Goal: Information Seeking & Learning: Learn about a topic

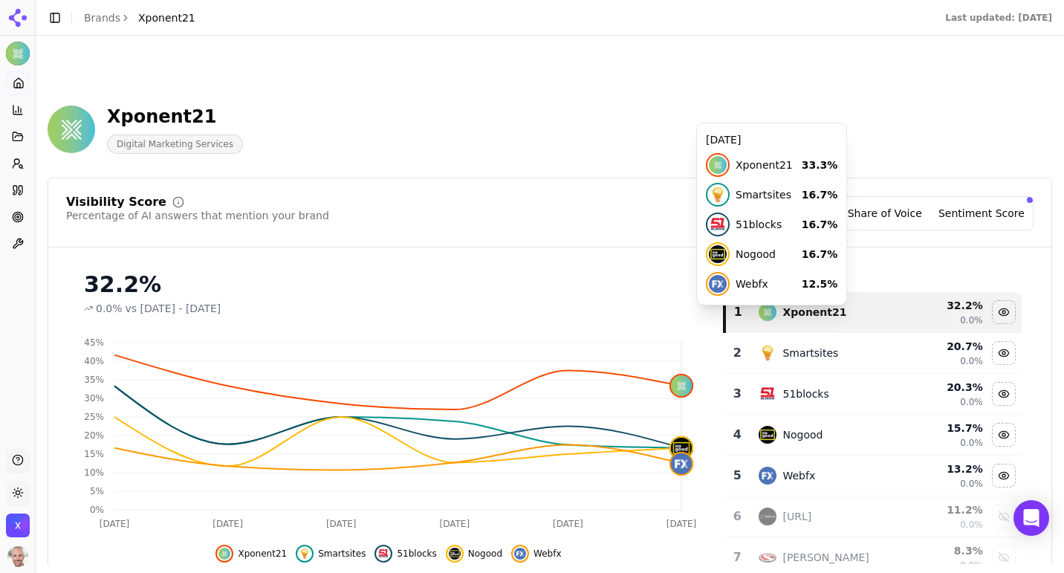
scroll to position [94, 0]
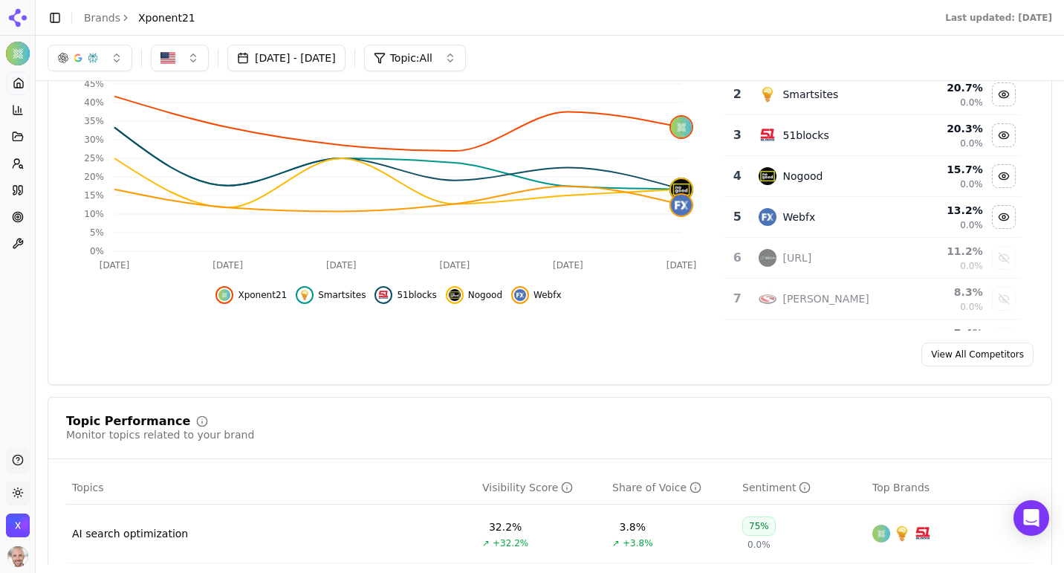
scroll to position [85, 0]
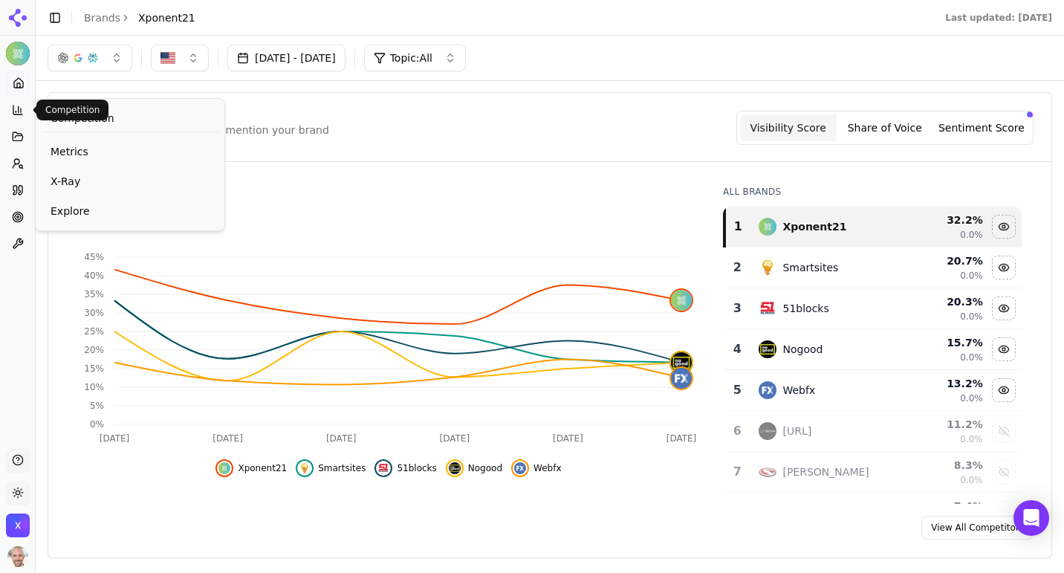
click at [16, 114] on icon at bounding box center [17, 109] width 9 height 9
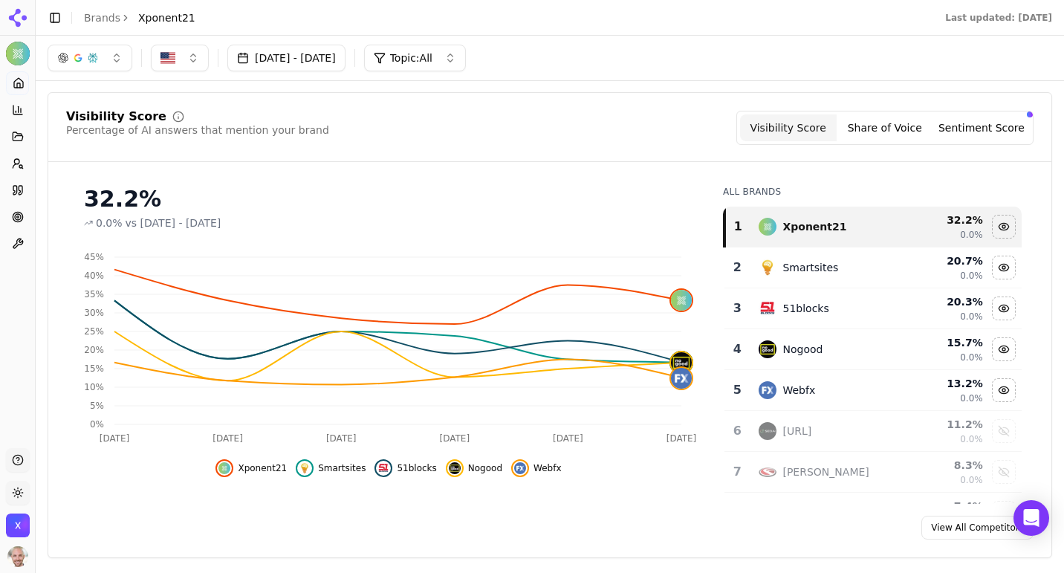
click at [56, 13] on button "Toggle Sidebar" at bounding box center [55, 17] width 21 height 21
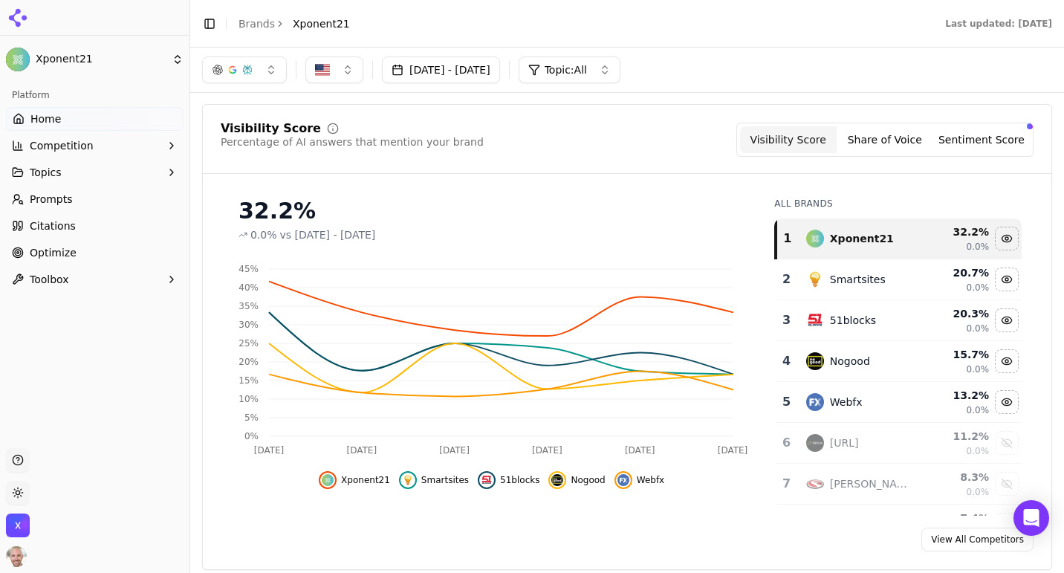
click at [169, 143] on icon "button" at bounding box center [172, 146] width 12 height 12
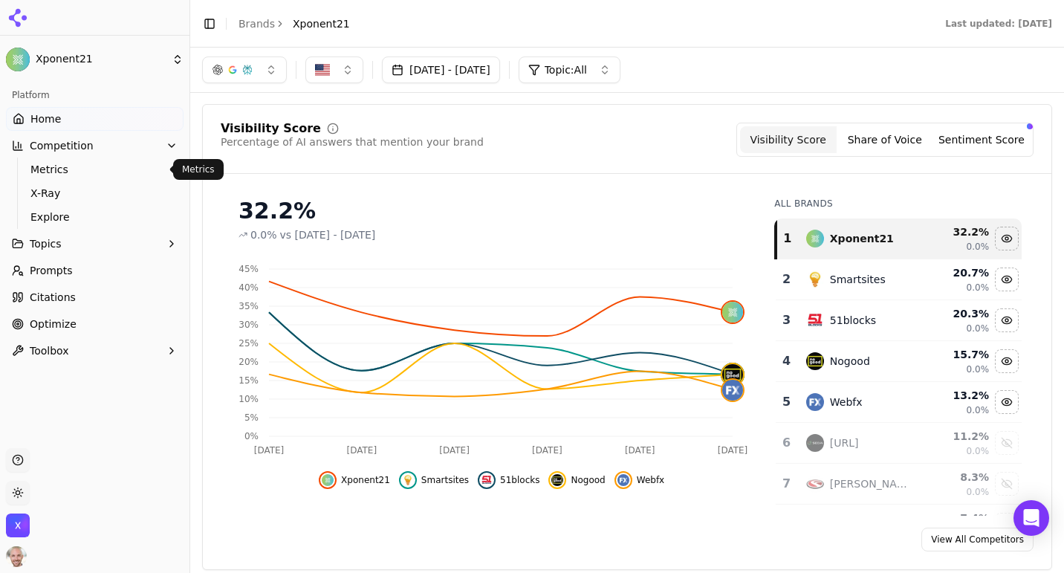
click at [61, 168] on span "Metrics" at bounding box center [94, 169] width 129 height 15
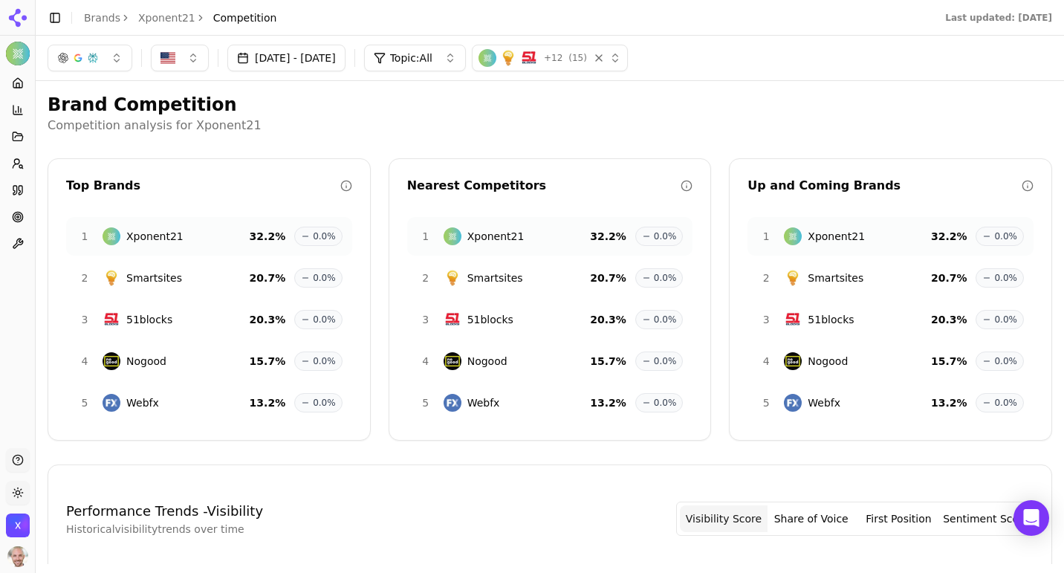
click at [50, 18] on button "Toggle Sidebar" at bounding box center [55, 17] width 21 height 21
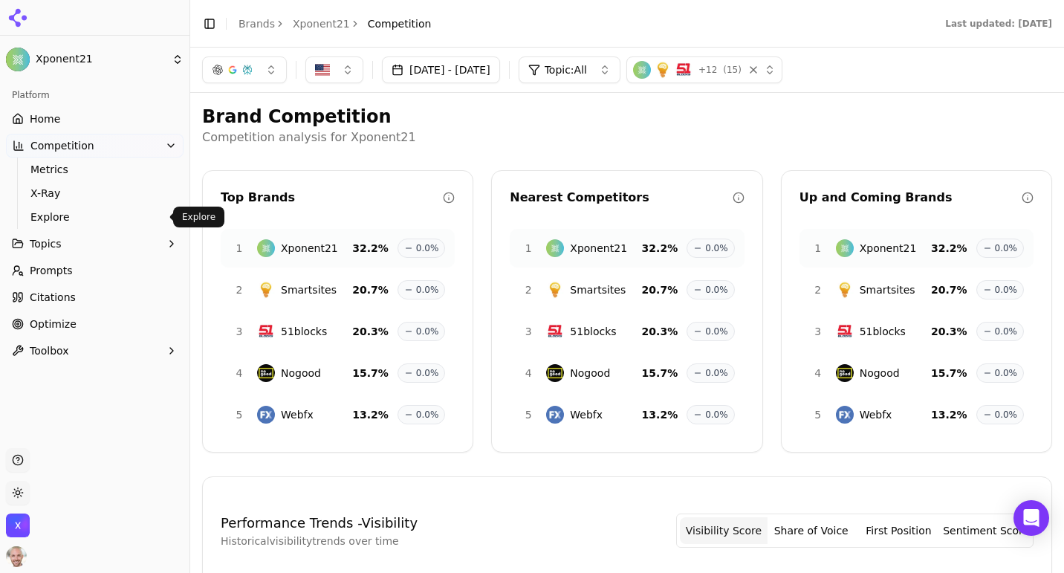
click at [65, 218] on span "Explore" at bounding box center [94, 216] width 129 height 15
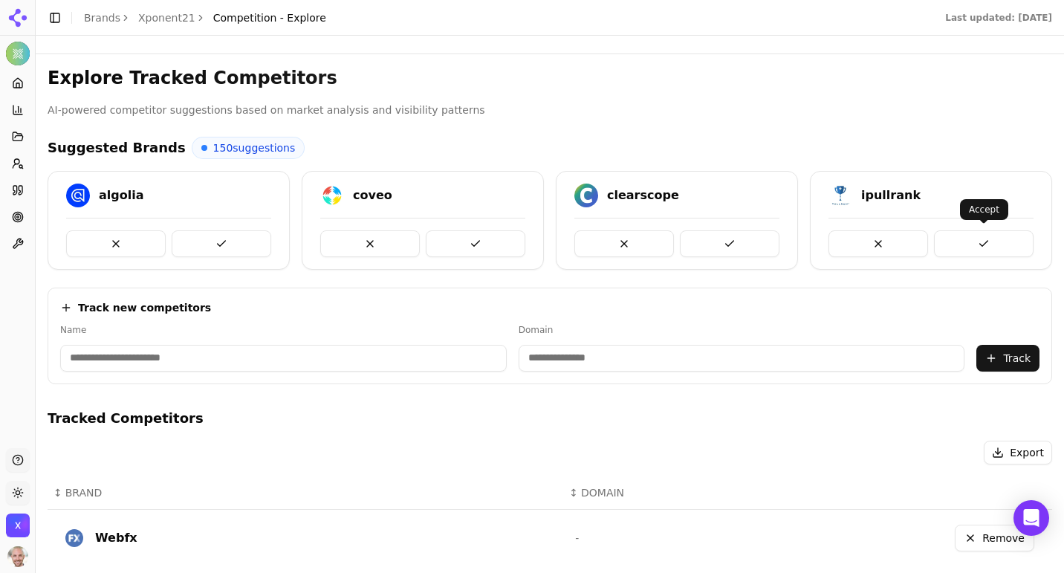
click at [956, 244] on button at bounding box center [984, 243] width 100 height 27
click at [887, 242] on button at bounding box center [878, 243] width 100 height 27
click at [867, 235] on button at bounding box center [878, 243] width 100 height 27
click at [886, 244] on button at bounding box center [878, 243] width 100 height 27
click at [631, 241] on button at bounding box center [624, 243] width 100 height 27
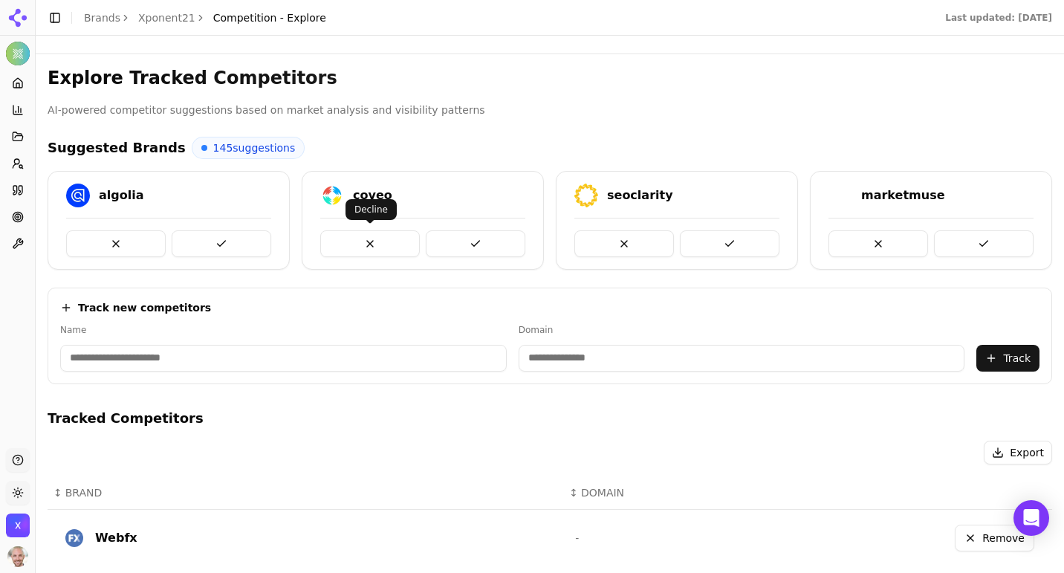
click at [385, 237] on button at bounding box center [370, 243] width 100 height 27
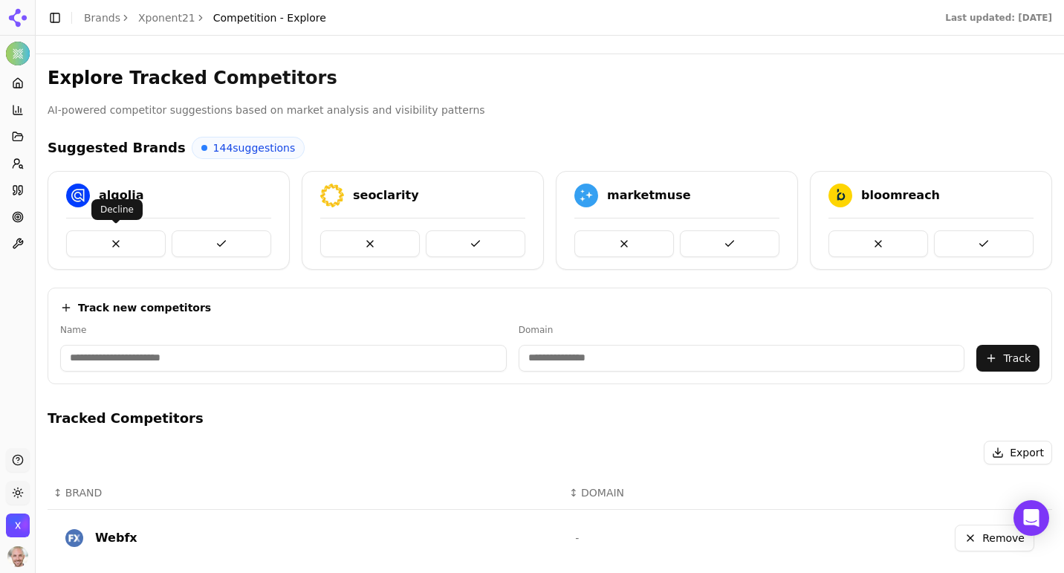
click at [120, 238] on button at bounding box center [116, 243] width 100 height 27
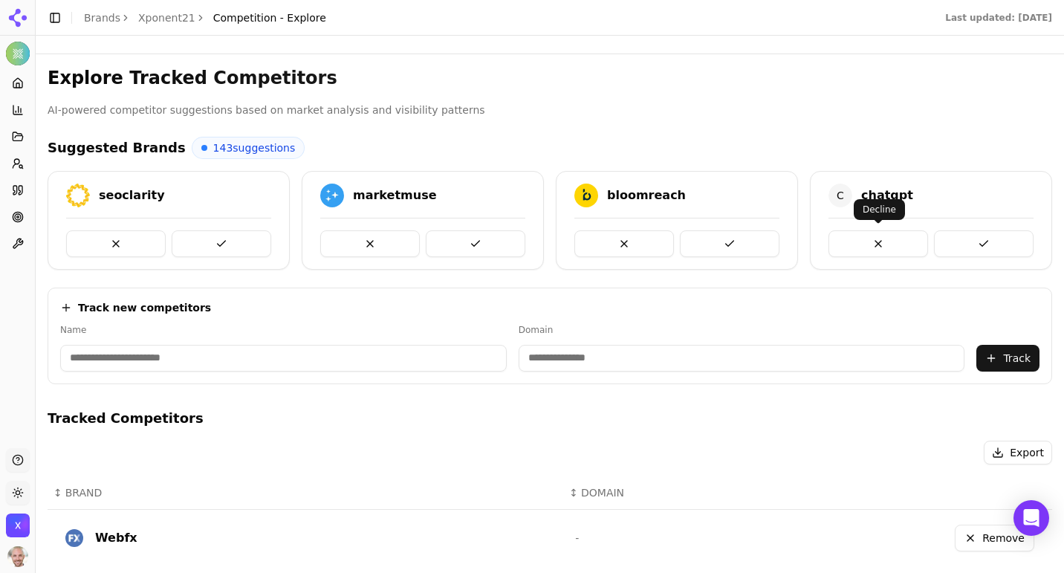
click at [868, 247] on button at bounding box center [878, 243] width 100 height 27
click at [215, 242] on button at bounding box center [222, 243] width 100 height 27
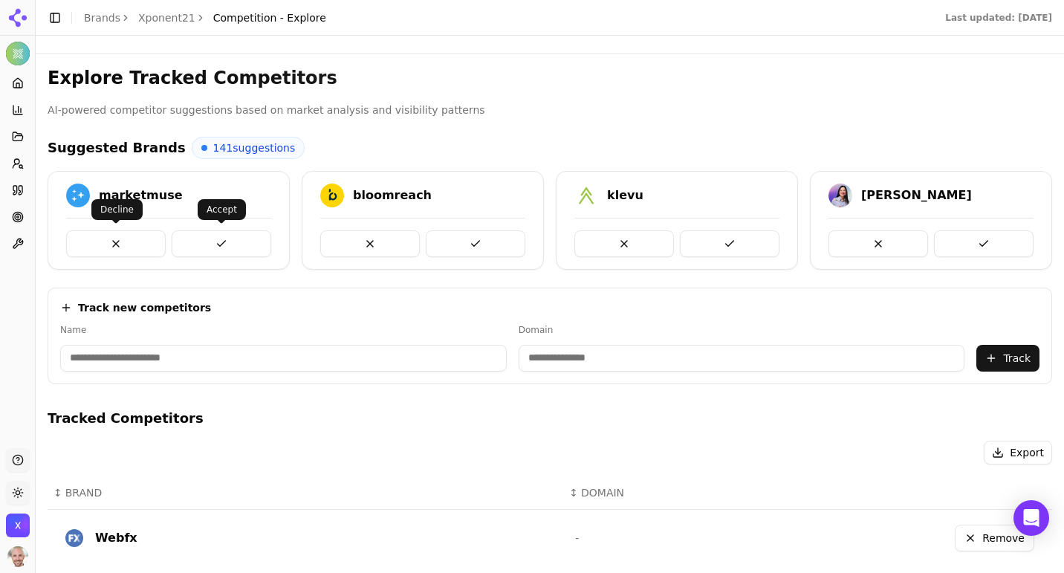
click at [115, 238] on button at bounding box center [116, 243] width 100 height 27
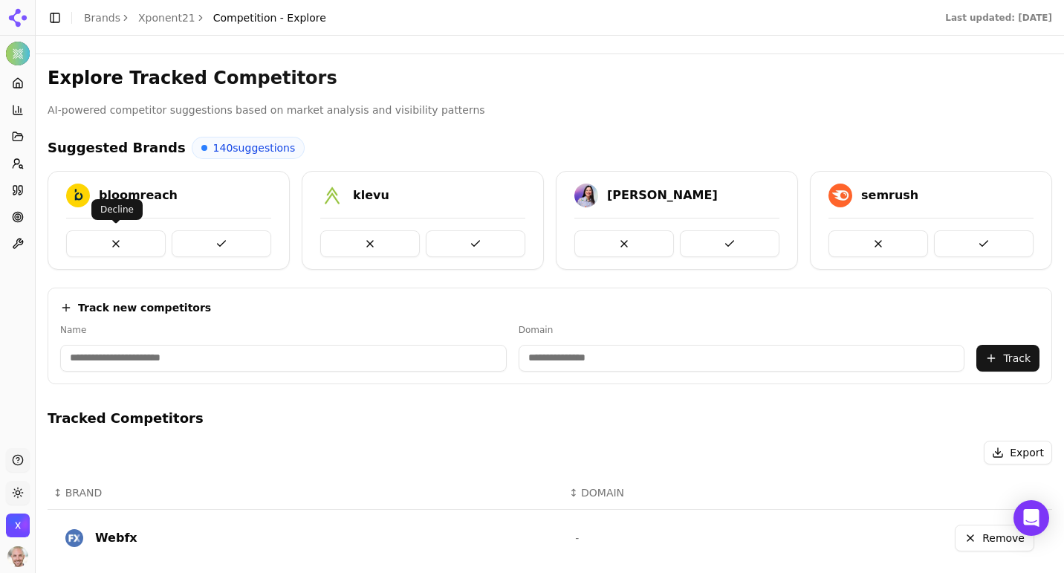
click at [109, 240] on button at bounding box center [116, 243] width 100 height 27
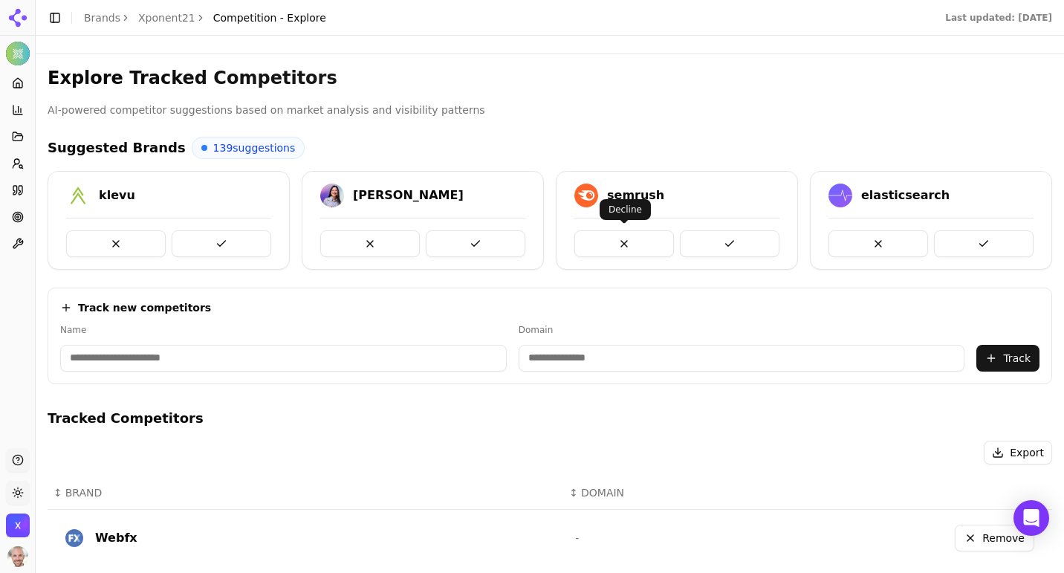
click at [628, 241] on button at bounding box center [624, 243] width 100 height 27
click at [983, 241] on button at bounding box center [984, 243] width 100 height 27
click at [975, 238] on button at bounding box center [984, 243] width 100 height 27
click at [479, 240] on button at bounding box center [476, 243] width 100 height 27
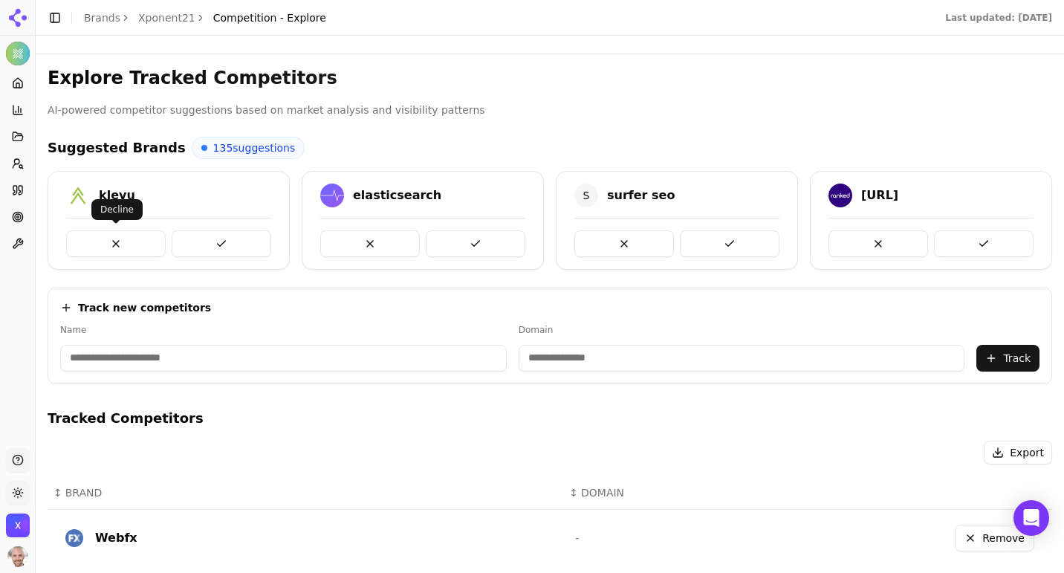
click at [120, 240] on button at bounding box center [116, 243] width 100 height 27
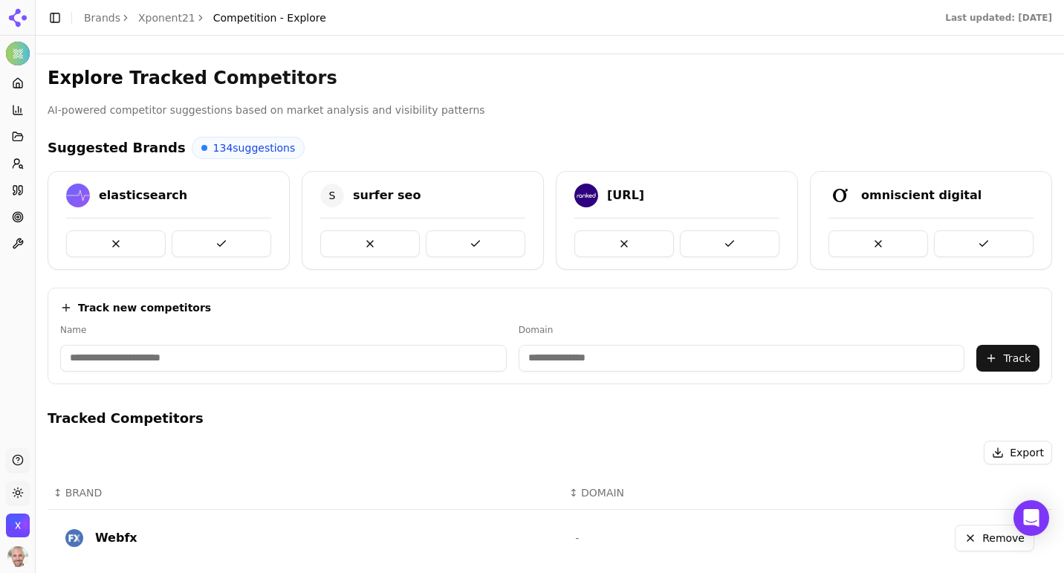
click at [120, 240] on button at bounding box center [116, 243] width 100 height 27
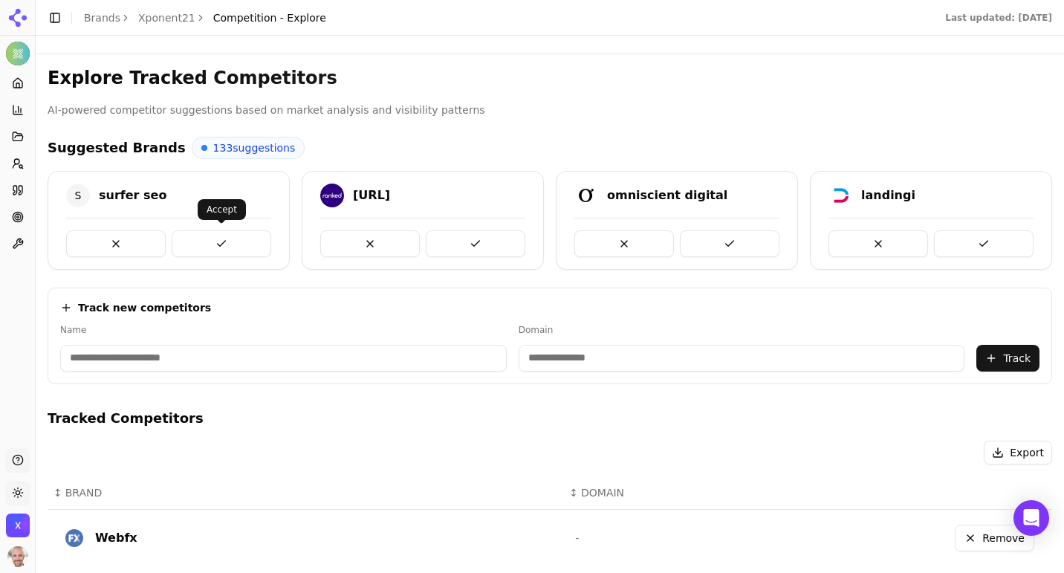
click at [222, 241] on button at bounding box center [222, 243] width 100 height 27
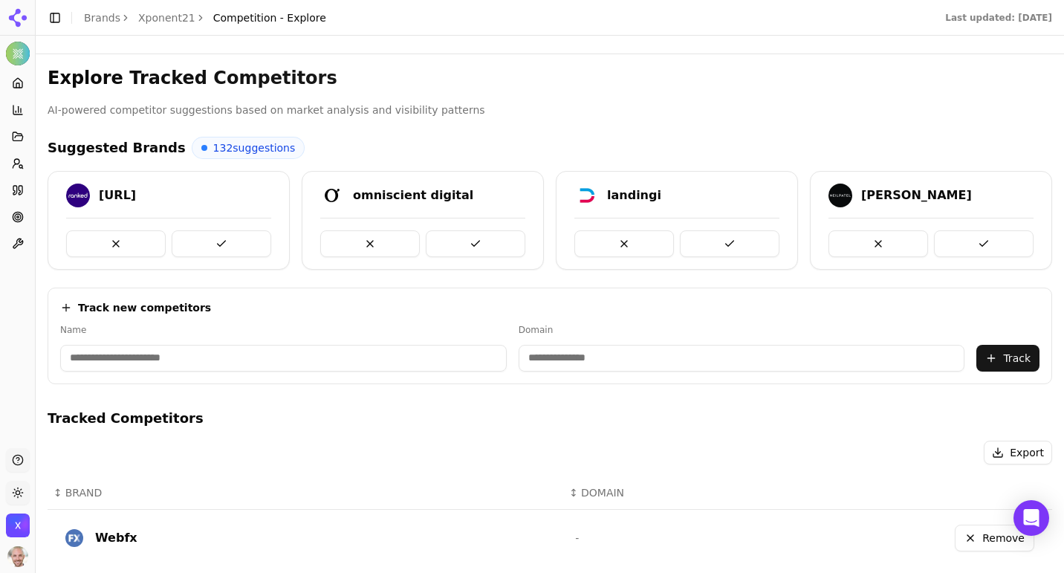
click at [483, 238] on button at bounding box center [476, 243] width 100 height 27
click at [729, 241] on button at bounding box center [730, 243] width 100 height 27
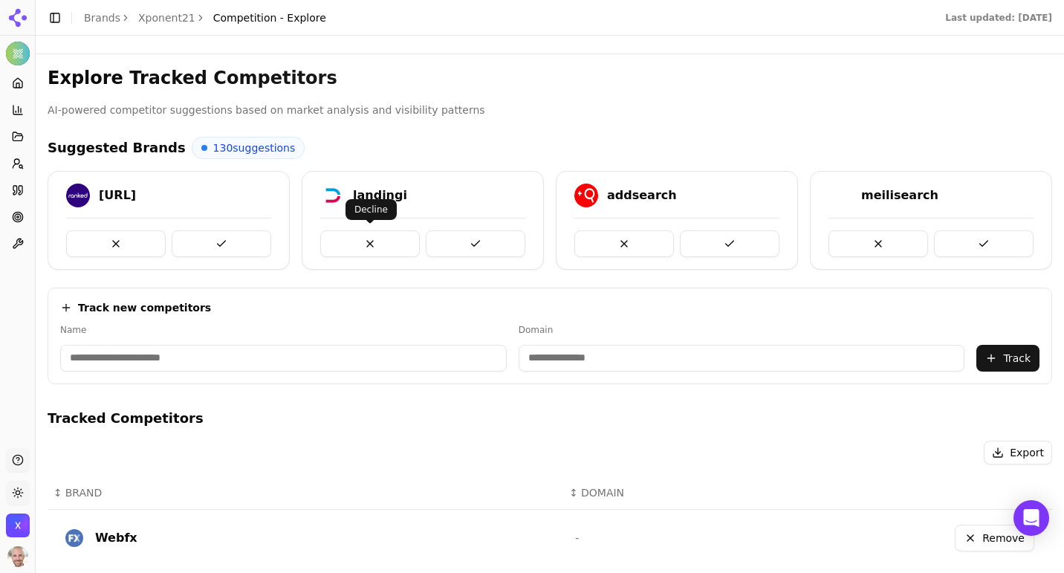
click at [359, 238] on button at bounding box center [370, 243] width 100 height 27
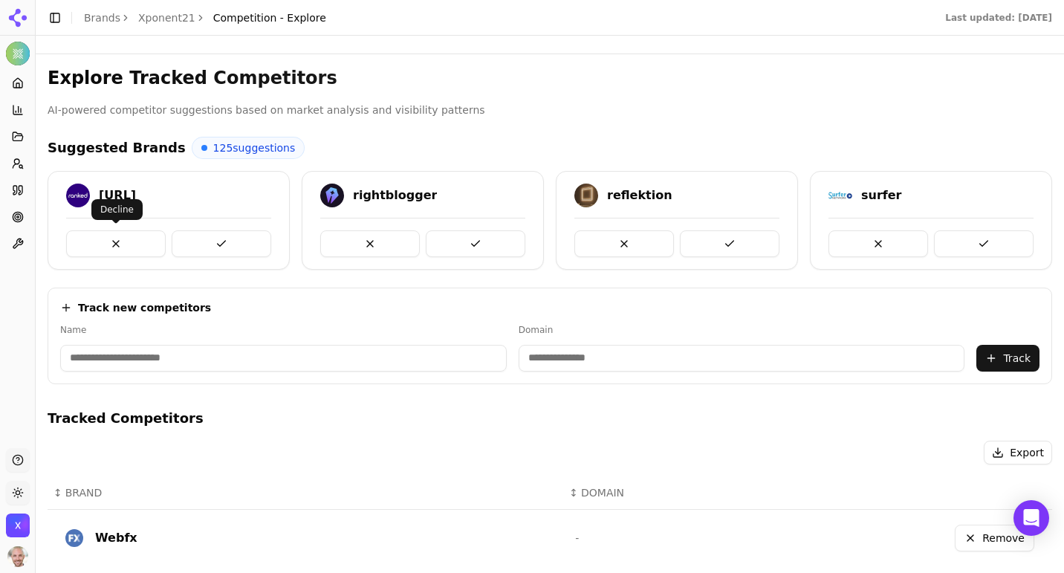
click at [146, 236] on button at bounding box center [116, 243] width 100 height 27
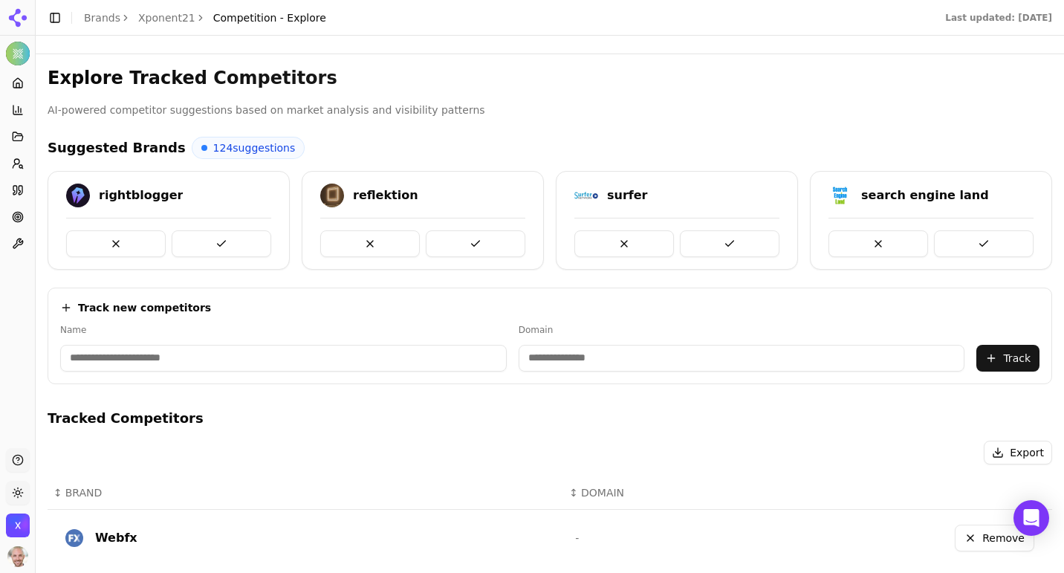
click at [146, 236] on button at bounding box center [116, 243] width 100 height 27
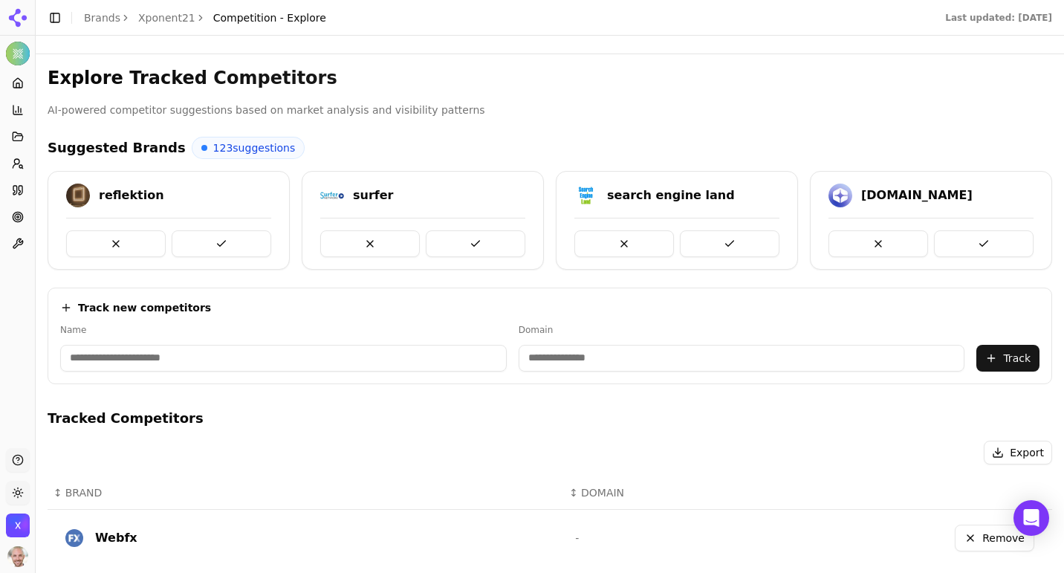
click at [146, 236] on button at bounding box center [116, 243] width 100 height 27
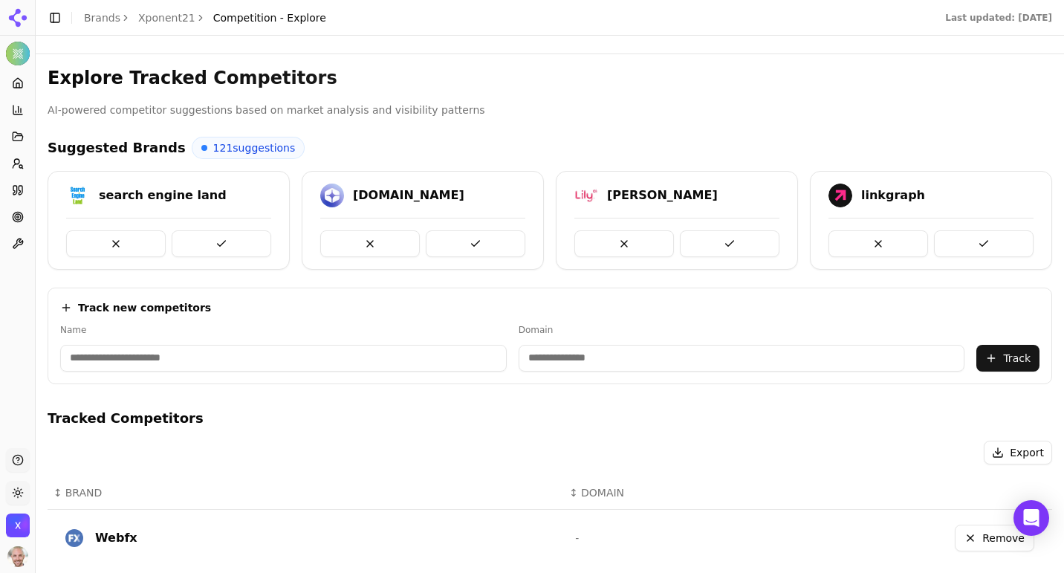
click at [146, 236] on button at bounding box center [116, 243] width 100 height 27
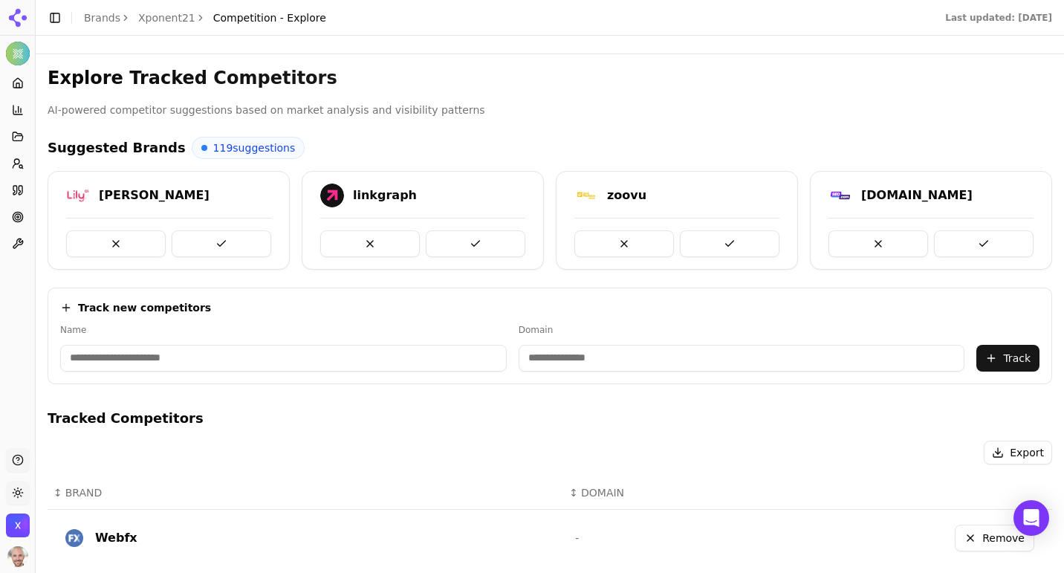
click at [146, 236] on button at bounding box center [116, 243] width 100 height 27
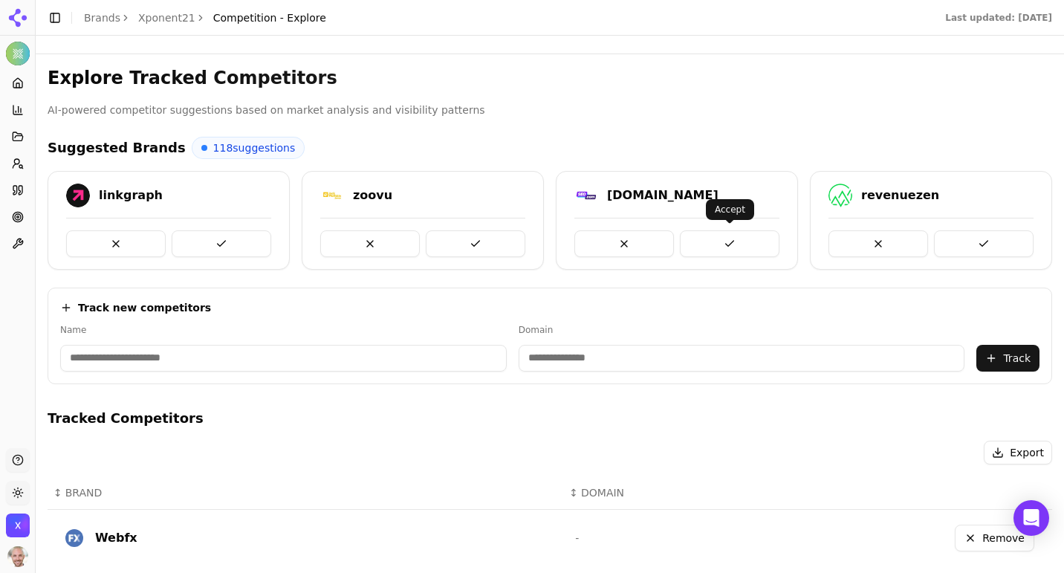
click at [734, 247] on button at bounding box center [730, 243] width 100 height 27
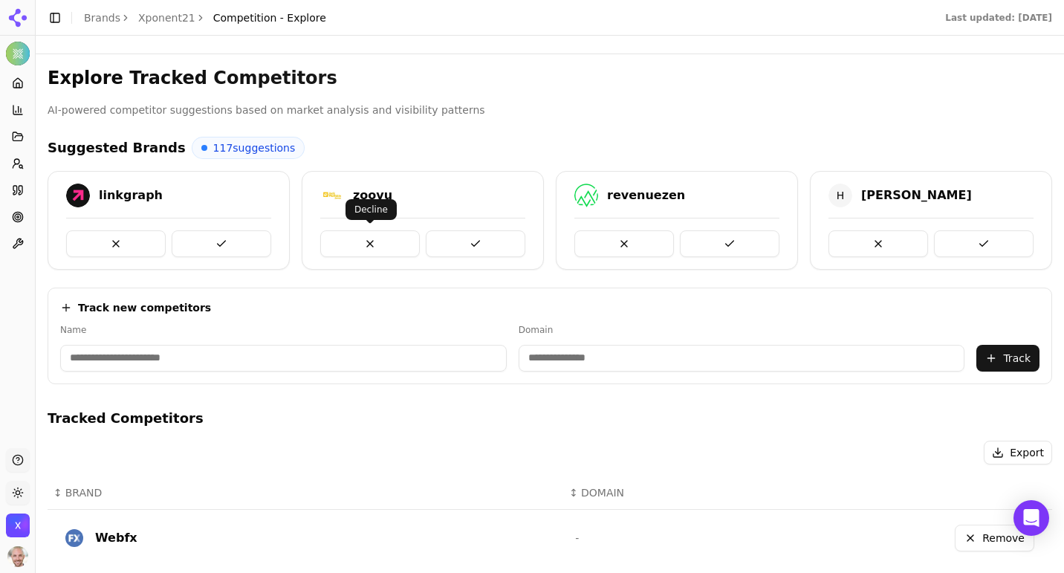
click at [347, 240] on button at bounding box center [370, 243] width 100 height 27
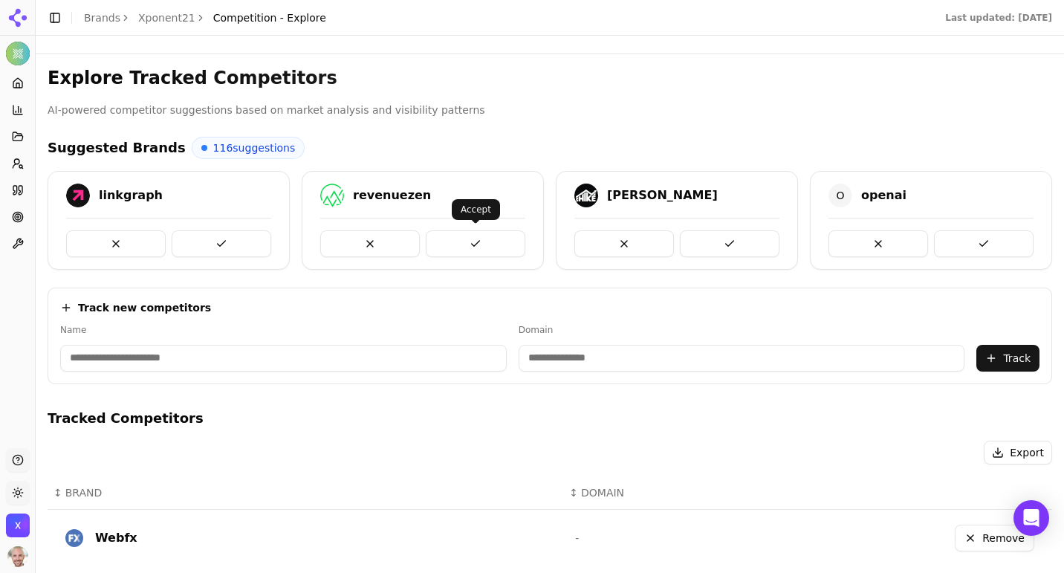
click at [476, 237] on button at bounding box center [476, 243] width 100 height 27
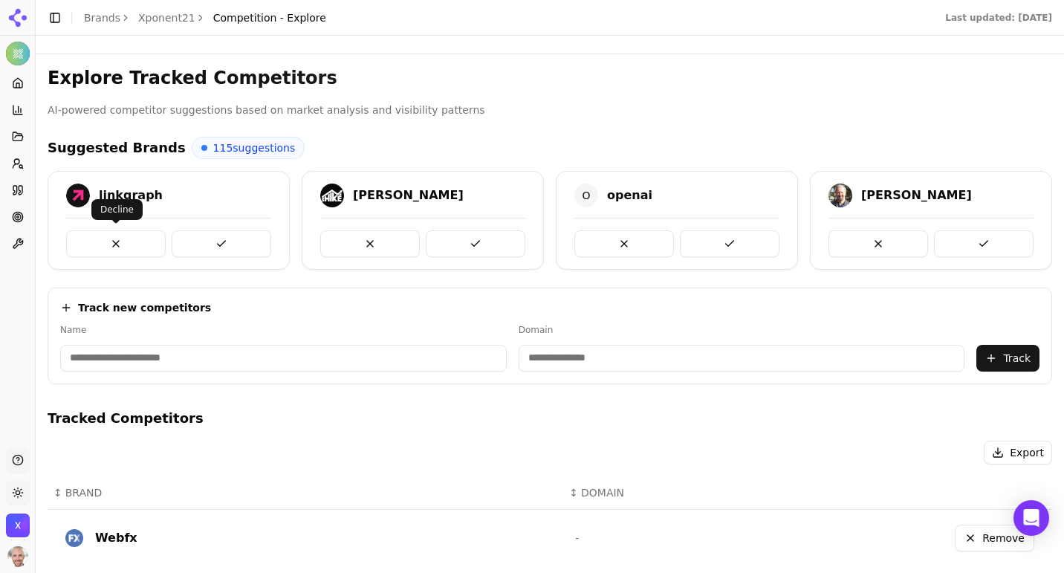
click at [108, 238] on button at bounding box center [116, 243] width 100 height 27
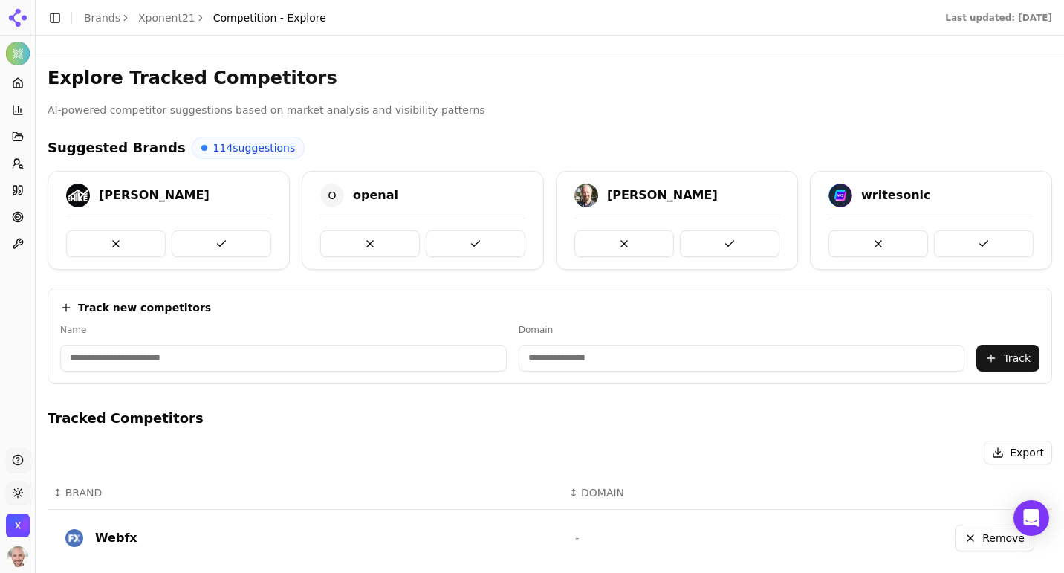
click at [108, 238] on button at bounding box center [116, 243] width 100 height 27
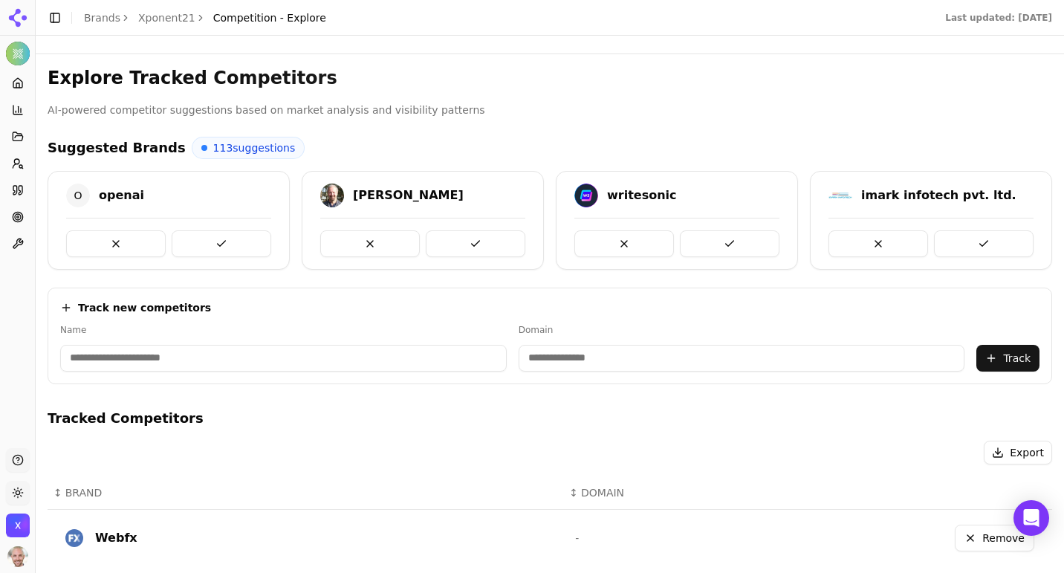
click at [108, 238] on button at bounding box center [116, 243] width 100 height 27
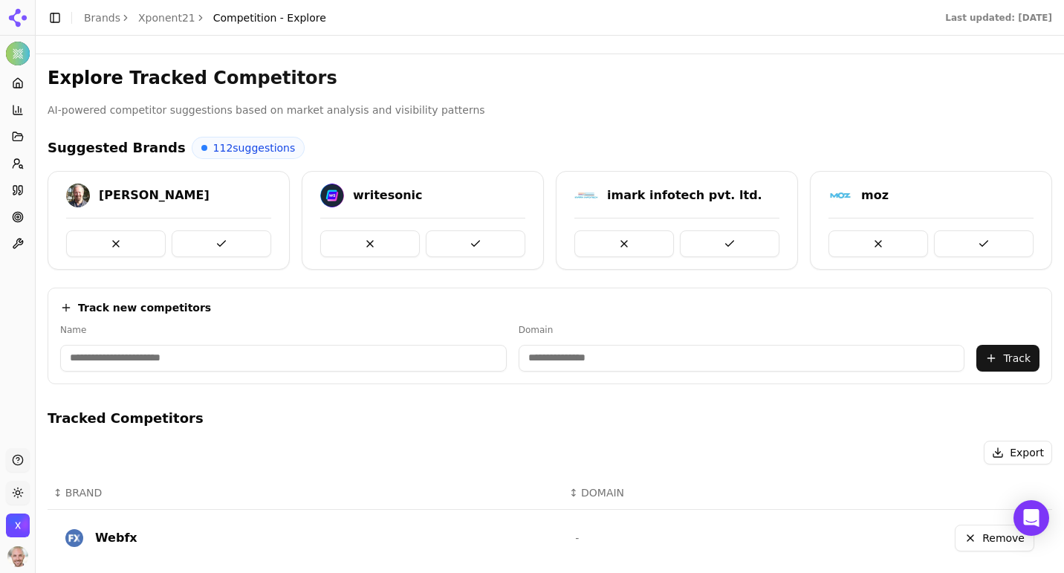
click at [108, 238] on button at bounding box center [116, 243] width 100 height 27
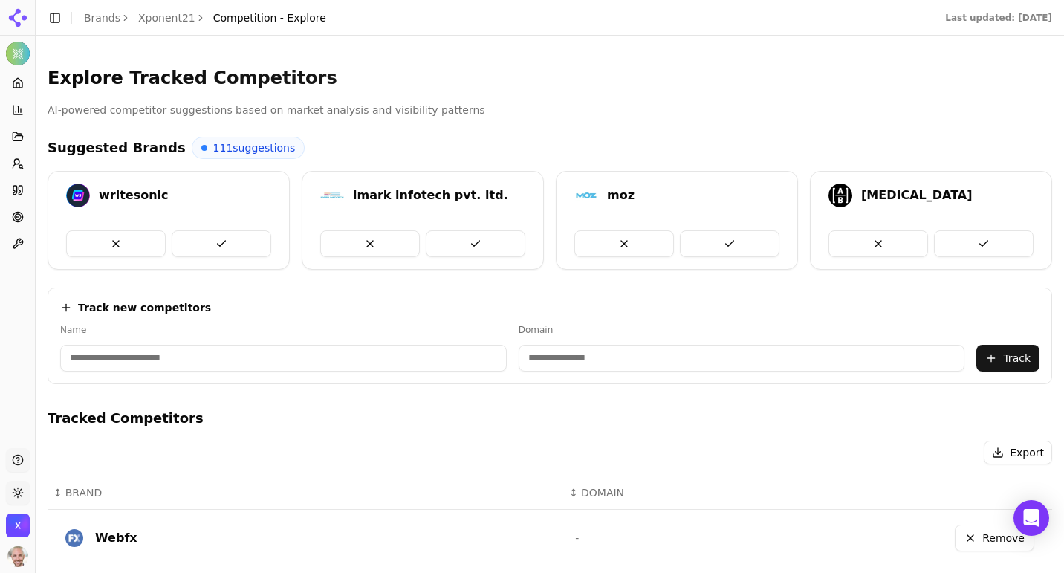
click at [108, 238] on button at bounding box center [116, 243] width 100 height 27
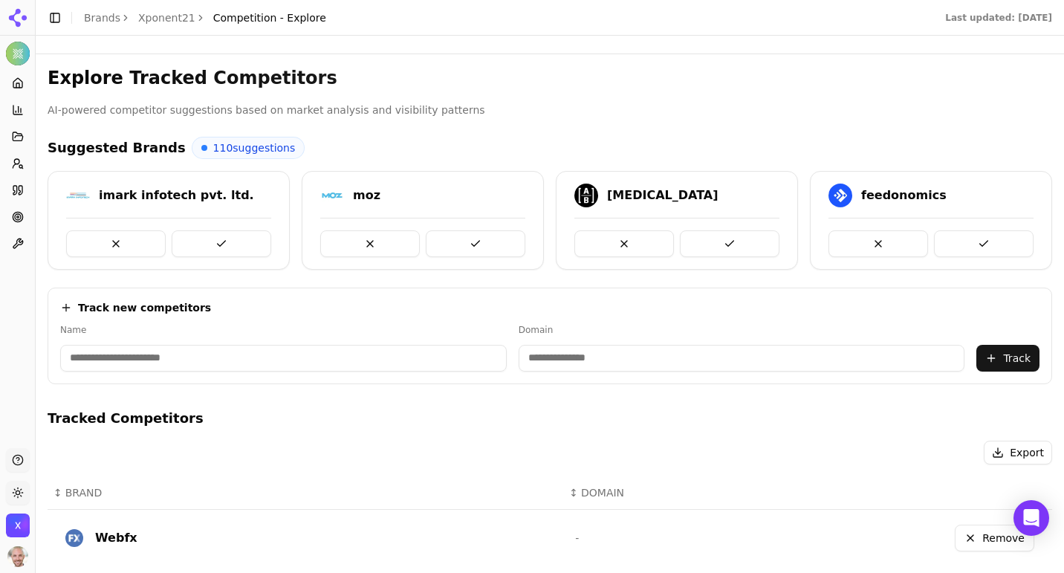
click at [108, 238] on button at bounding box center [116, 243] width 100 height 27
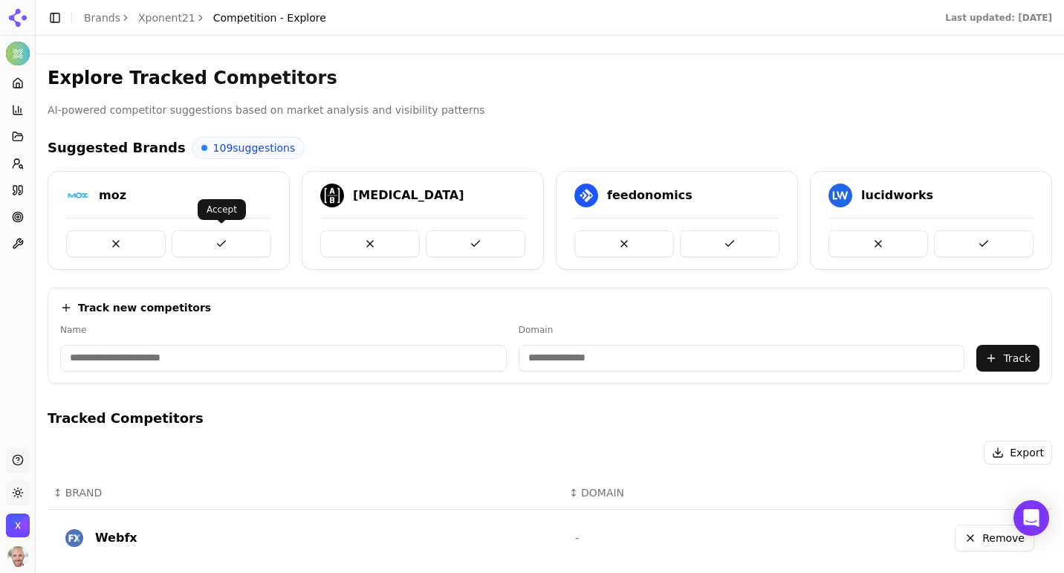
click at [194, 237] on button at bounding box center [222, 243] width 100 height 27
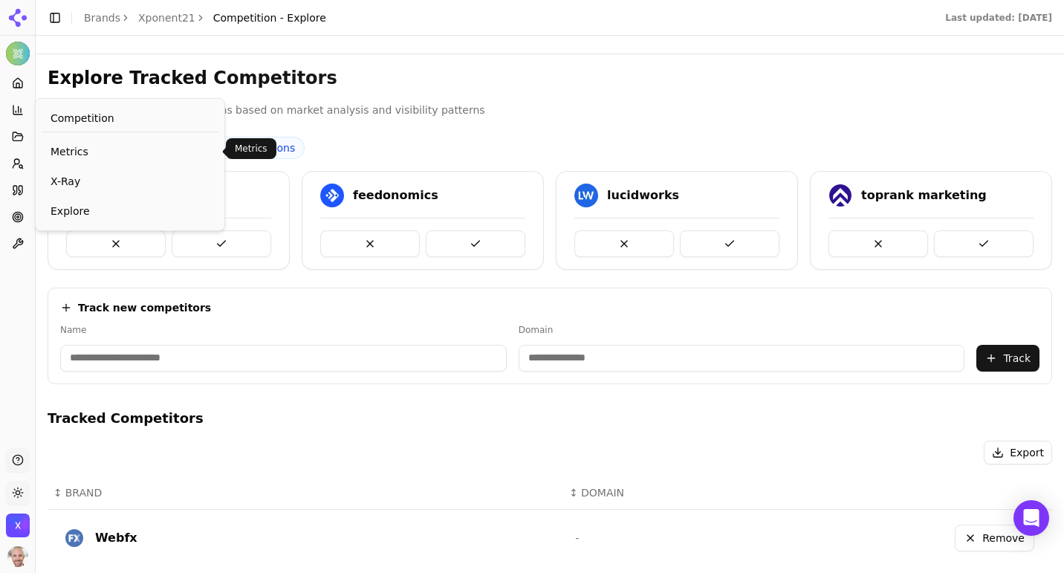
click at [62, 147] on span "Metrics" at bounding box center [130, 151] width 159 height 15
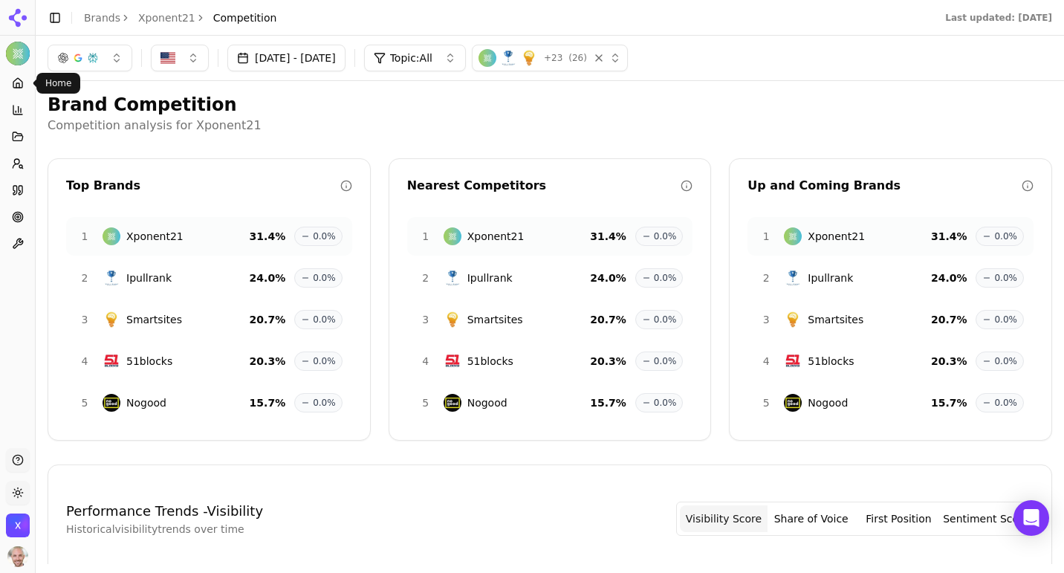
click at [6, 80] on link "Home" at bounding box center [17, 83] width 23 height 24
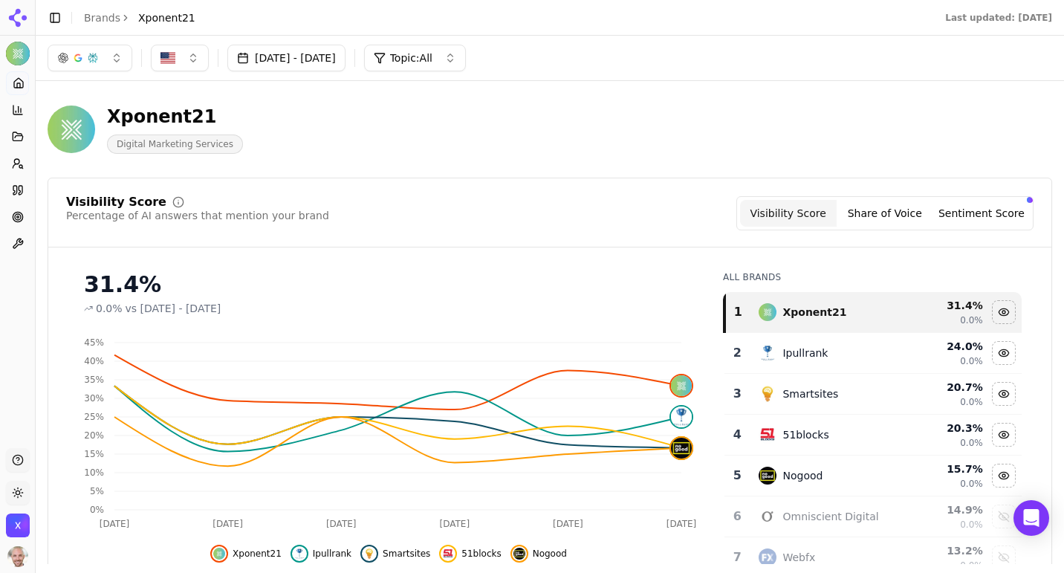
click at [957, 217] on button "Sentiment Score" at bounding box center [981, 213] width 97 height 27
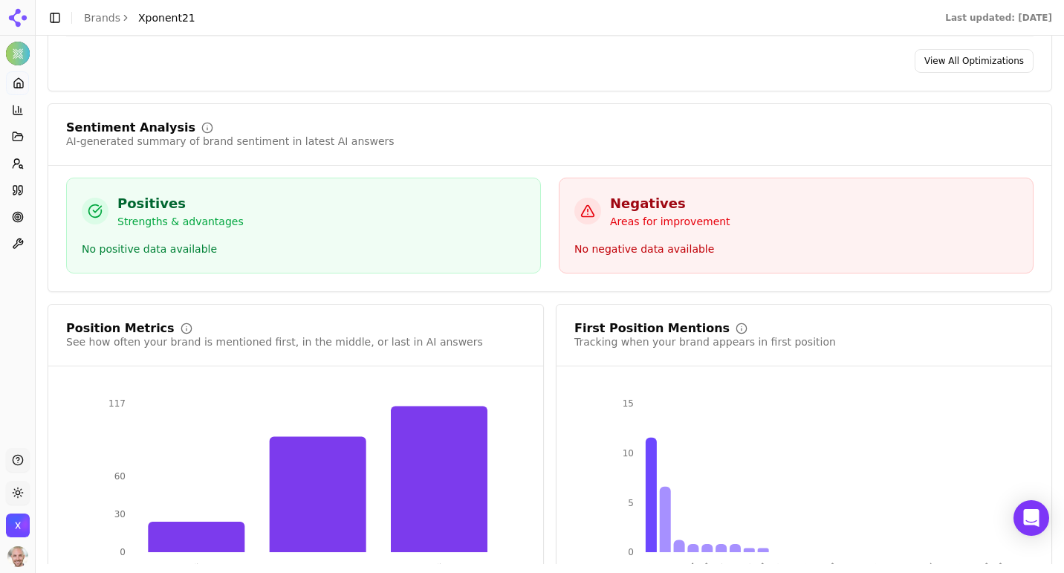
scroll to position [2522, 0]
